Goal: Information Seeking & Learning: Learn about a topic

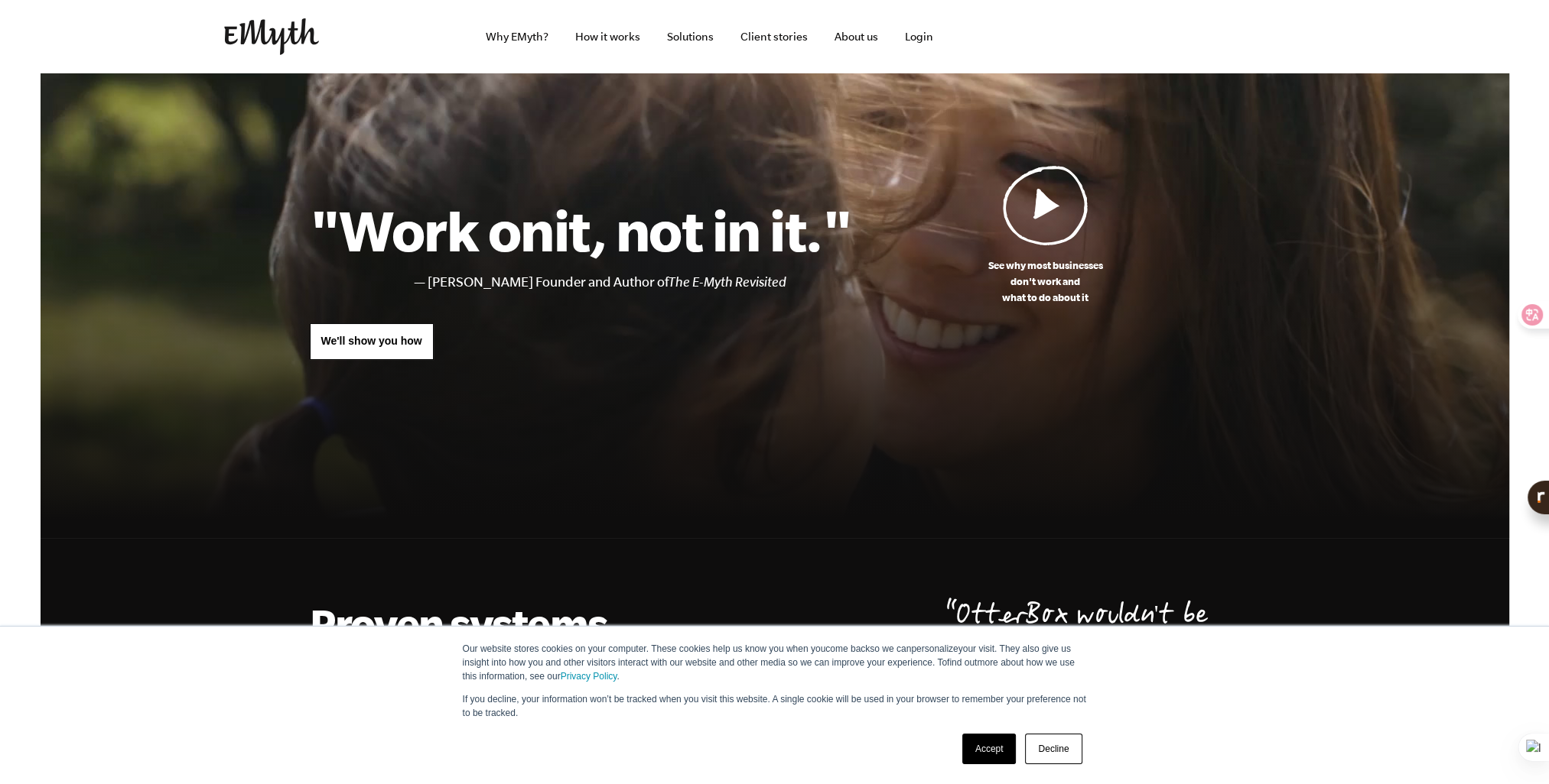
click at [1004, 753] on link "Accept" at bounding box center [990, 749] width 54 height 31
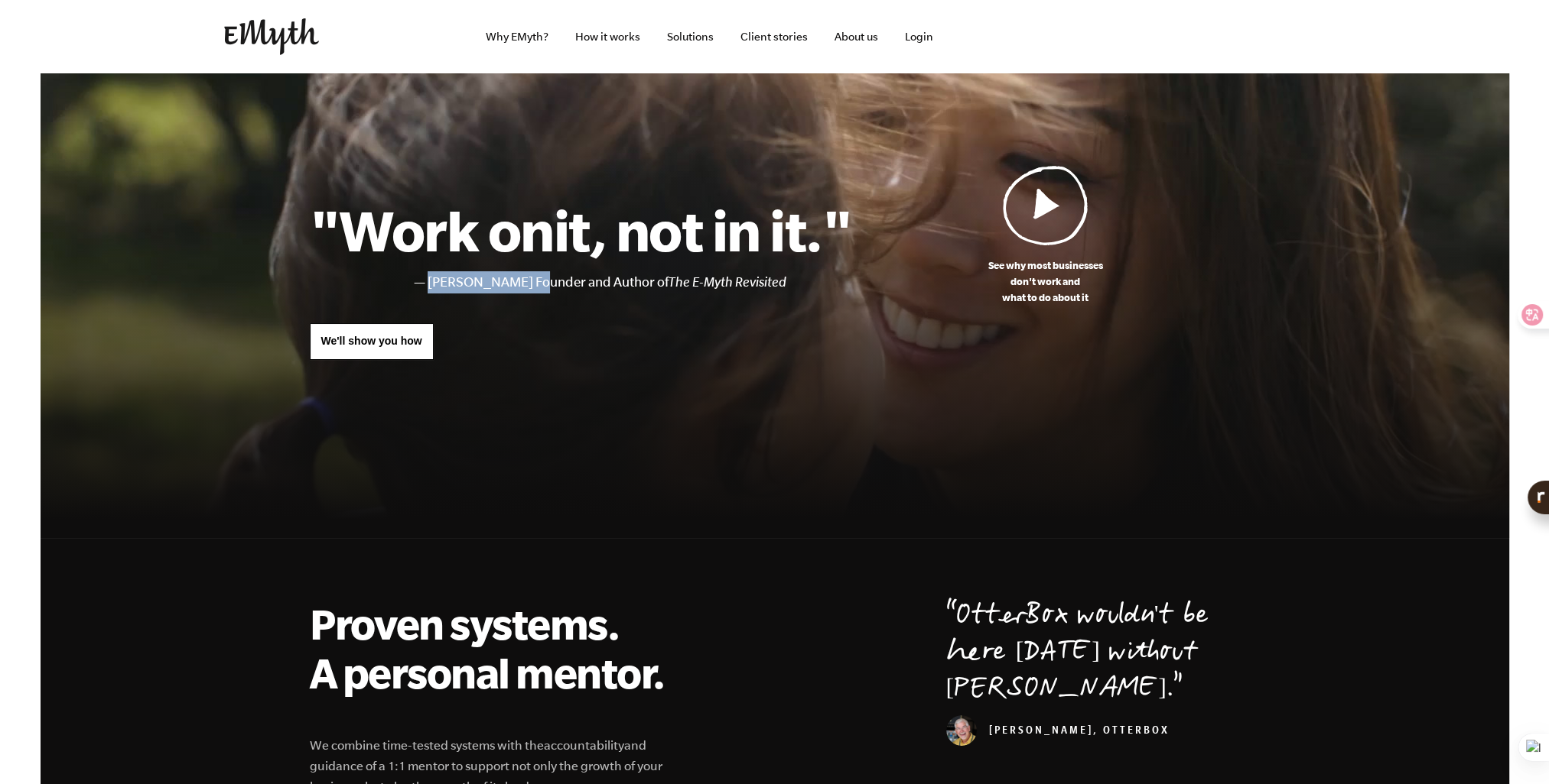
drag, startPoint x: 430, startPoint y: 288, endPoint x: 531, endPoint y: 285, distance: 101.0
click at [530, 285] on li "[PERSON_NAME] Founder and Author of The E-Myth Revisited" at bounding box center [639, 282] width 425 height 22
click at [663, 283] on li "[PERSON_NAME] Founder and Author of The E-Myth Revisited" at bounding box center [639, 282] width 425 height 22
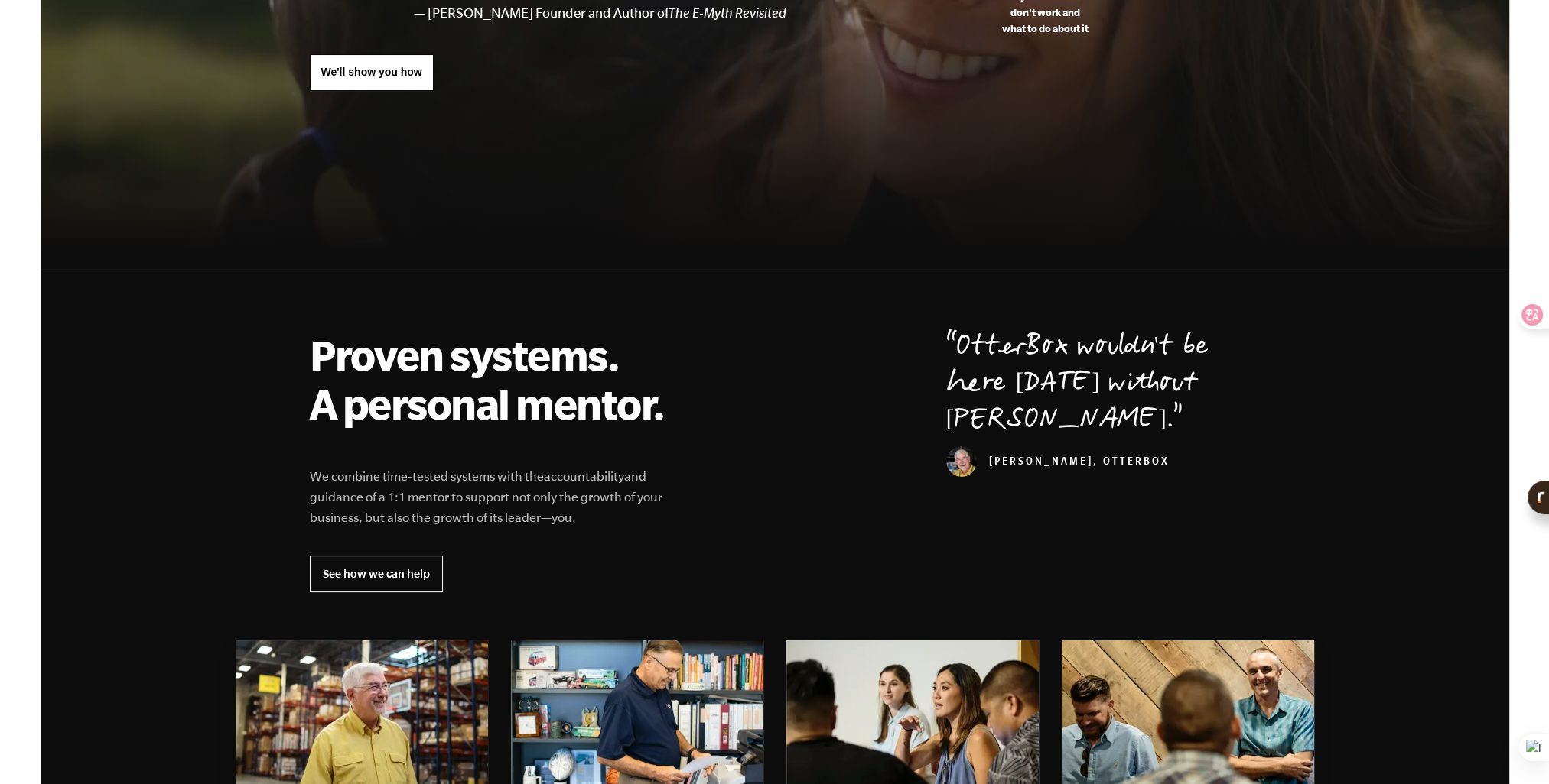
scroll to position [458, 0]
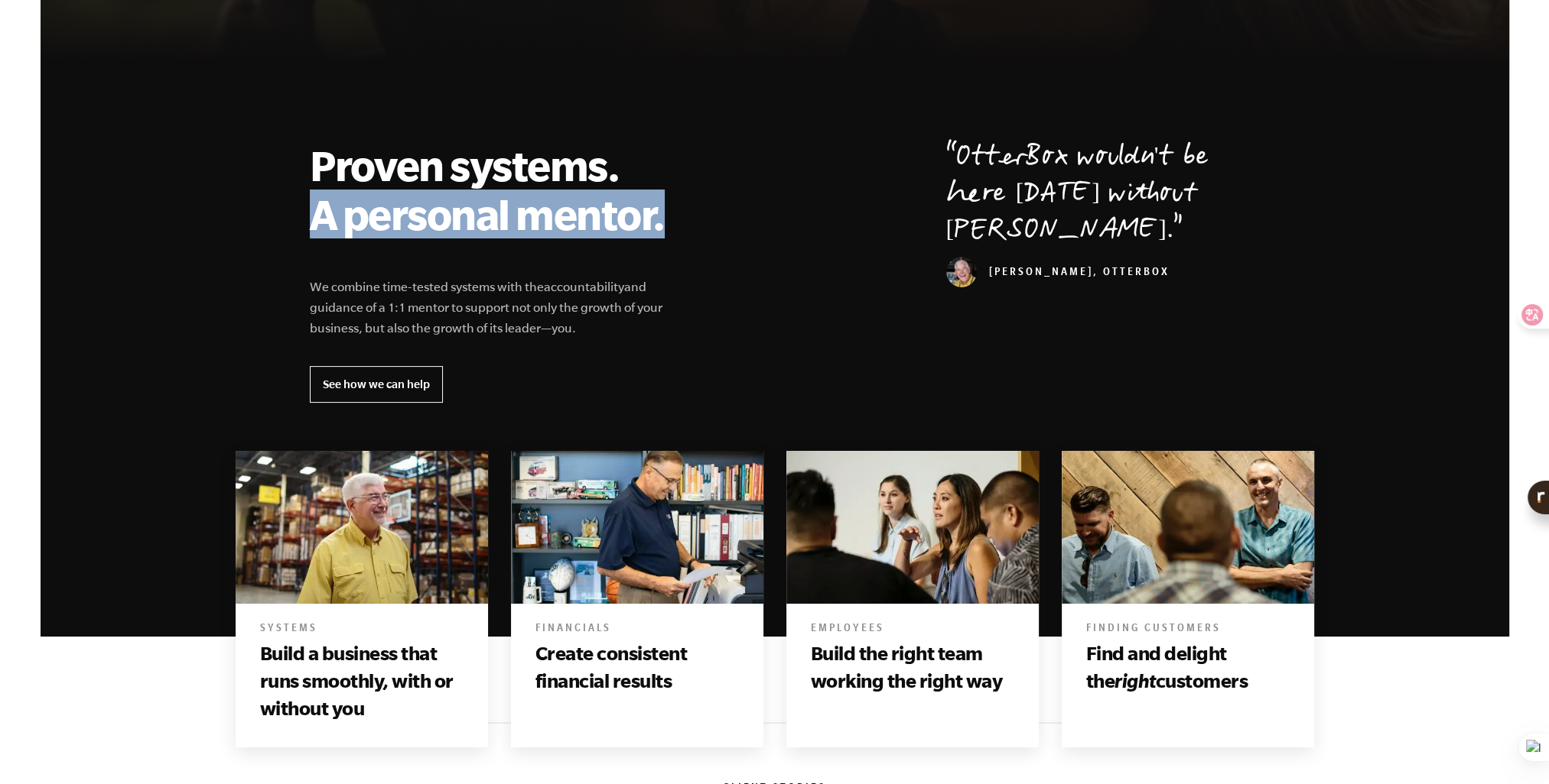
drag, startPoint x: 313, startPoint y: 223, endPoint x: 704, endPoint y: 226, distance: 391.0
click at [676, 224] on h2 "Proven systems. A personal mentor." at bounding box center [497, 190] width 374 height 98
click at [784, 226] on div "Proven systems. A personal mentor. We combine time-tested systems with the acco…" at bounding box center [774, 272] width 967 height 262
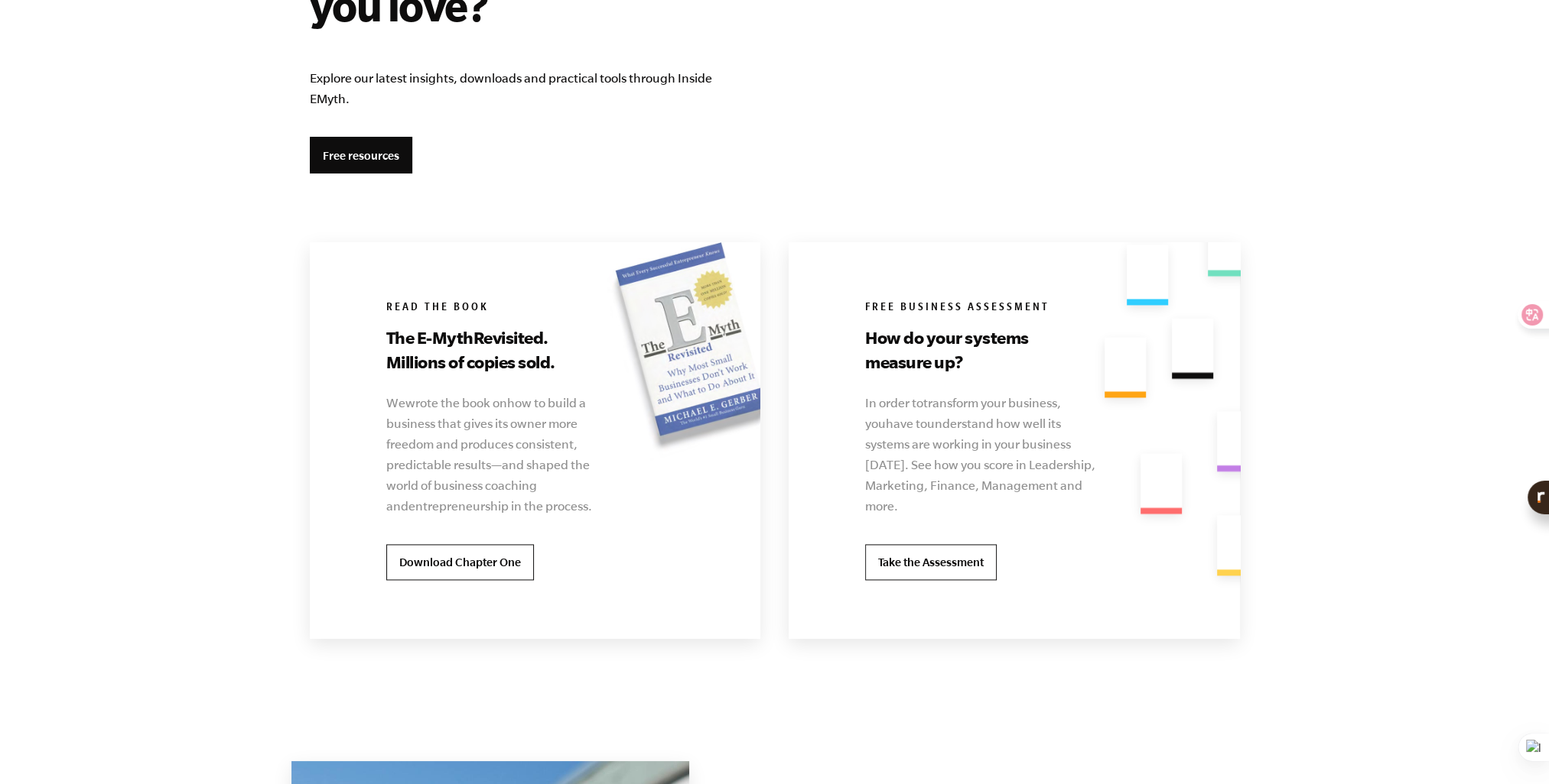
scroll to position [2905, 0]
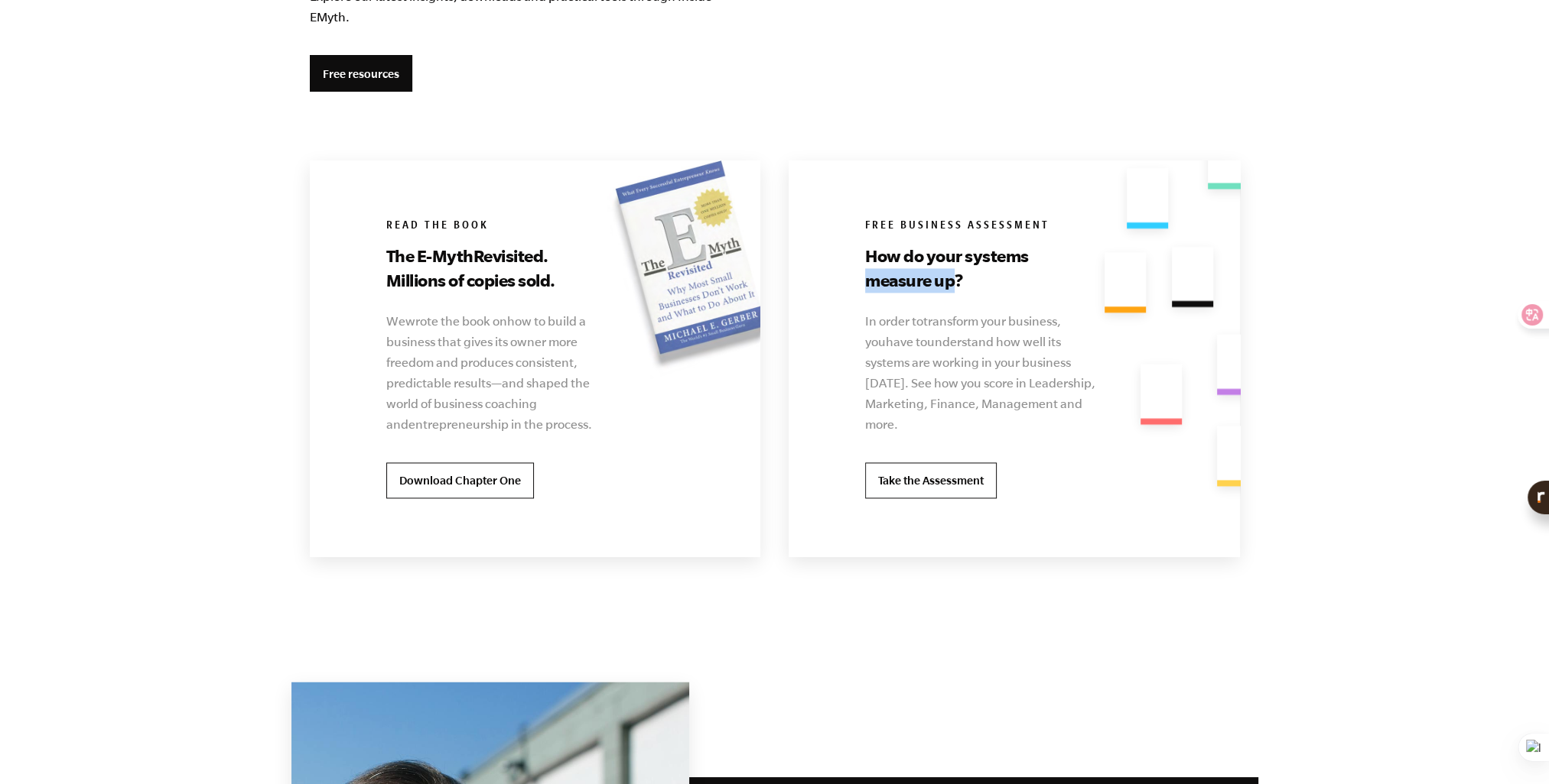
drag, startPoint x: 865, startPoint y: 288, endPoint x: 951, endPoint y: 286, distance: 86.0
click at [951, 286] on h3 "How do your systems measure up?" at bounding box center [971, 268] width 212 height 49
click at [938, 309] on icon at bounding box center [940, 308] width 11 height 11
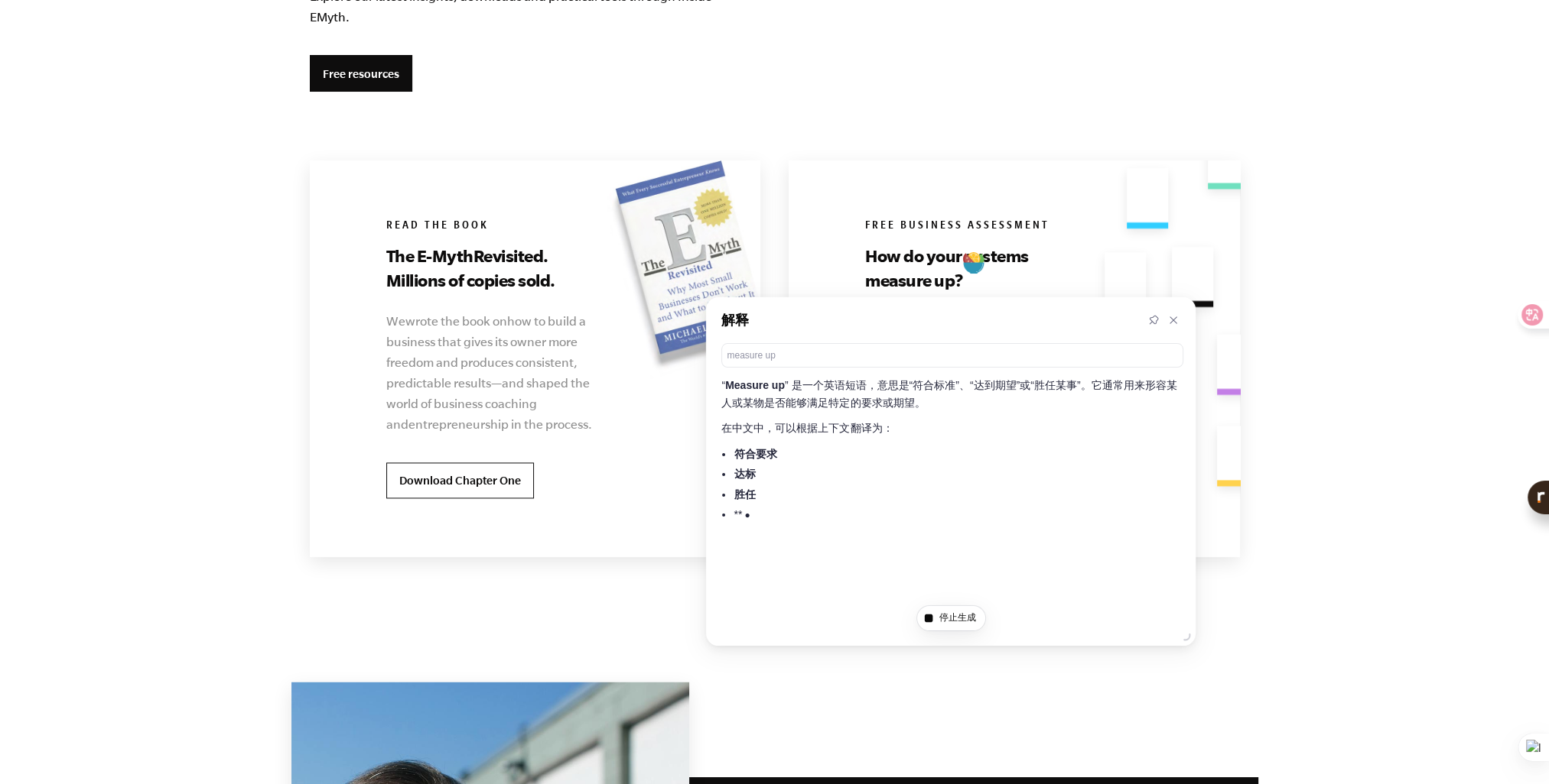
click at [818, 266] on div "Free Business Assessment How do your systems measure up? In order to transform …" at bounding box center [1009, 359] width 440 height 397
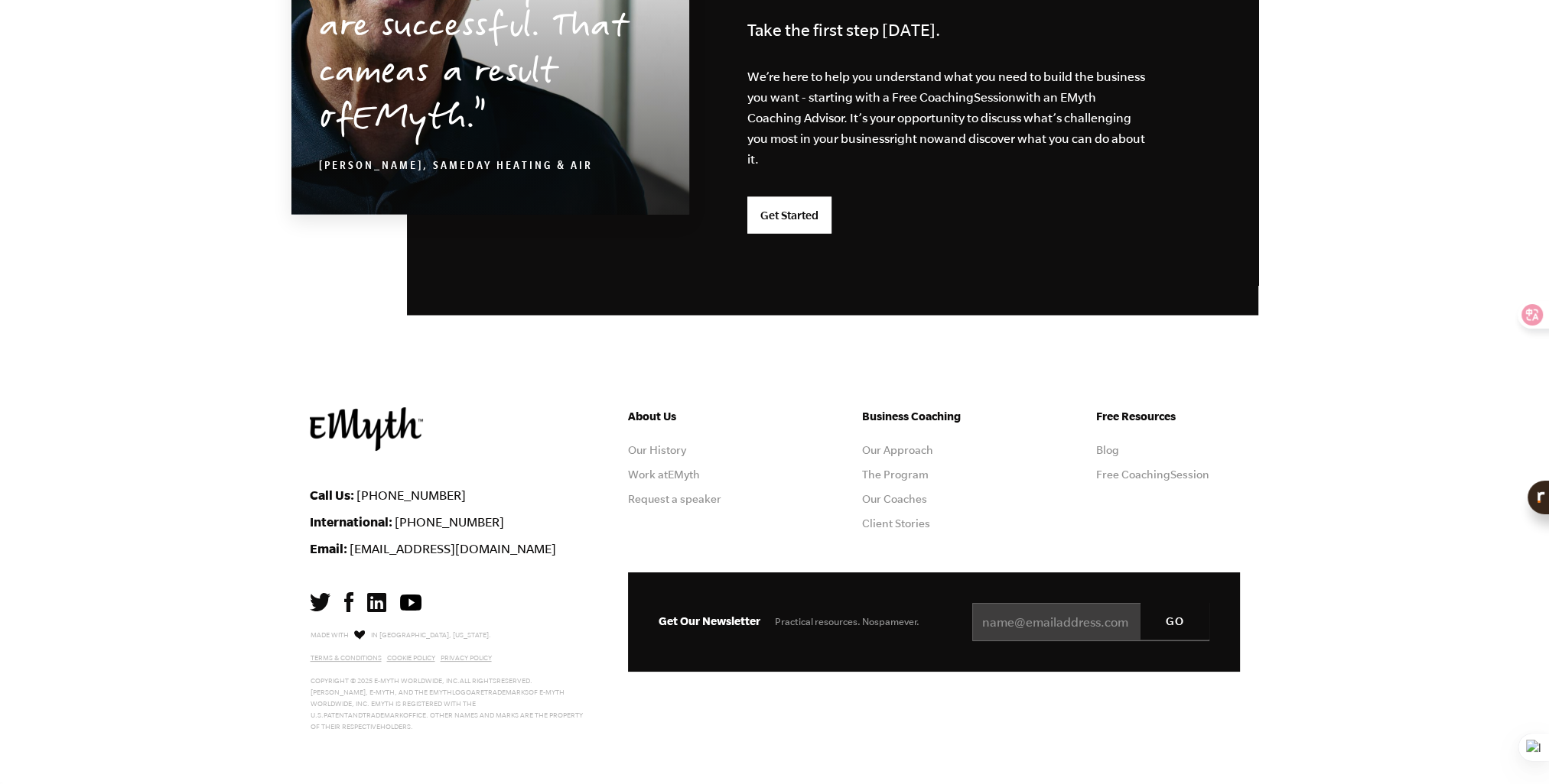
scroll to position [3472, 0]
